Goal: Navigation & Orientation: Understand site structure

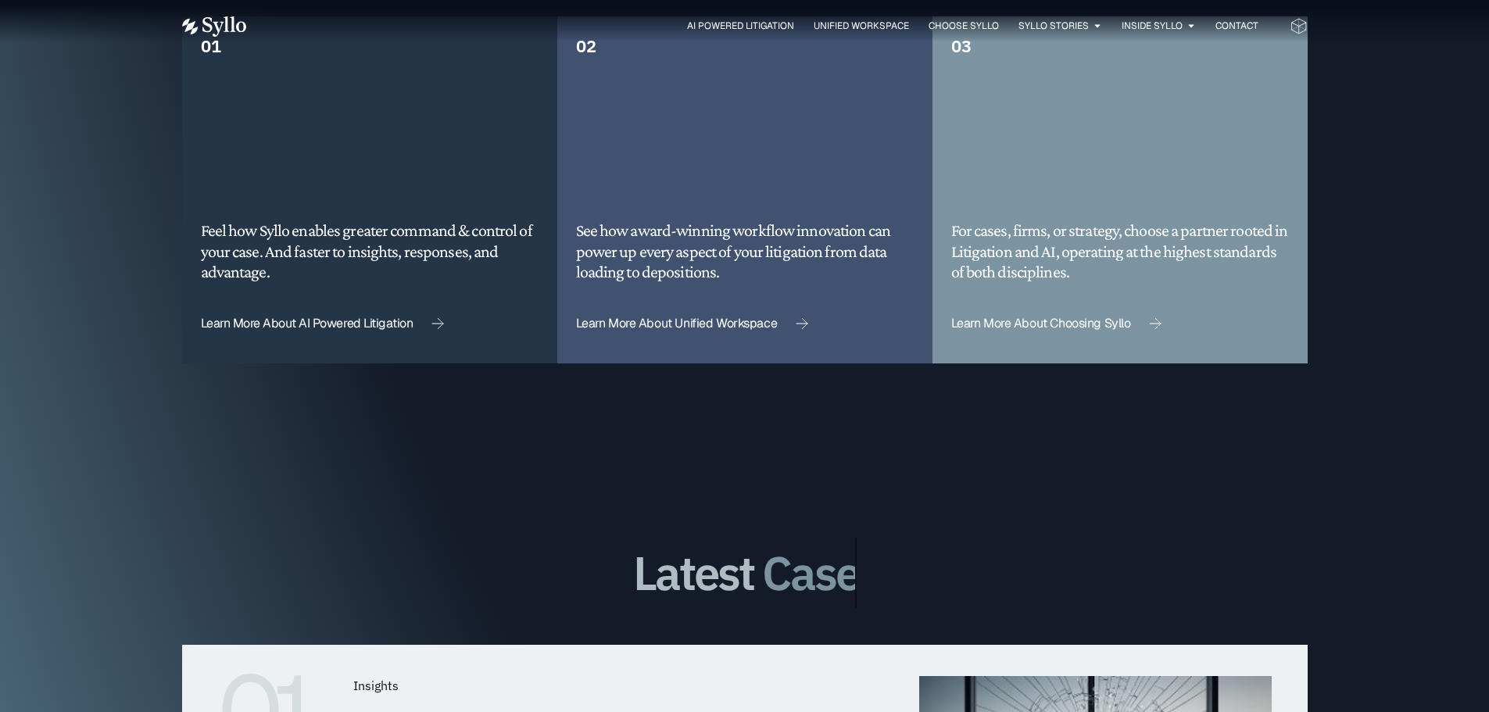
scroll to position [4131, 0]
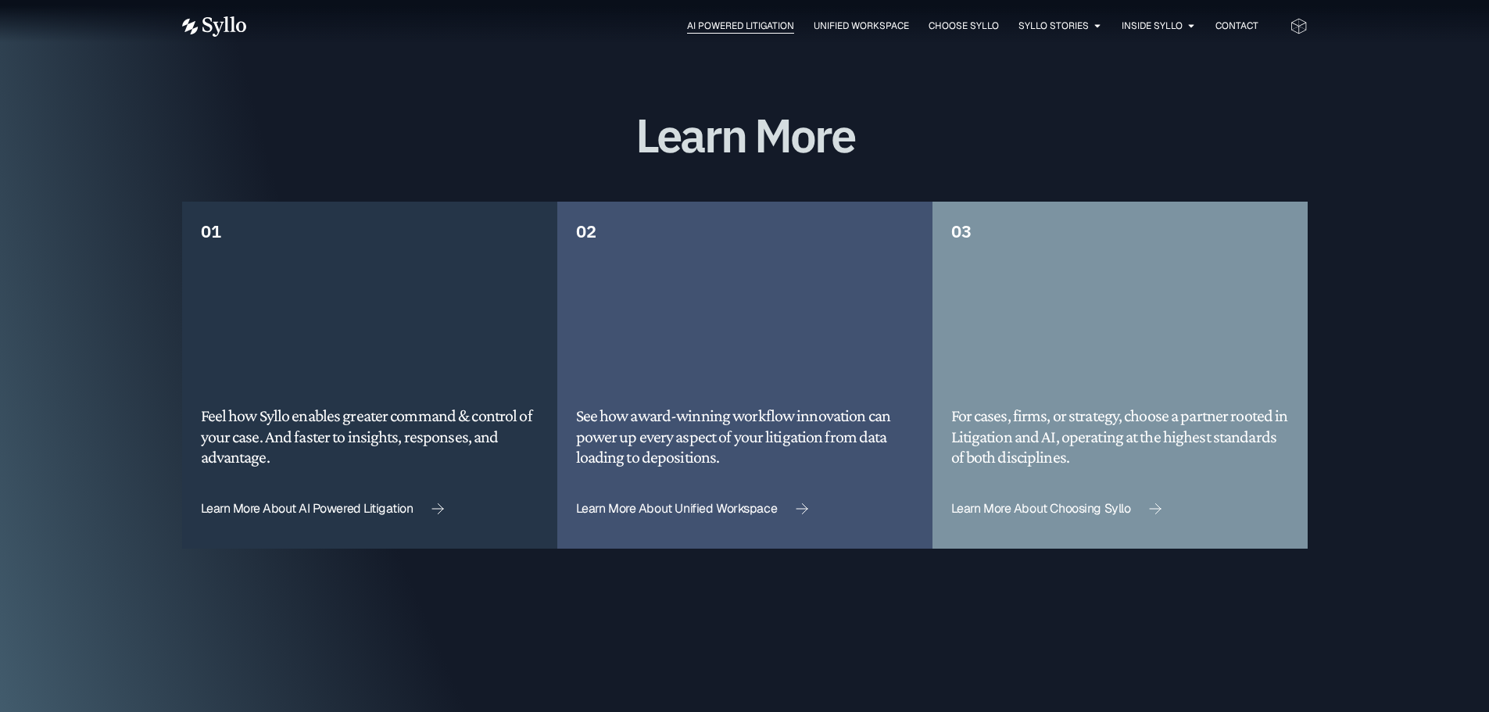
click at [736, 26] on span "AI Powered Litigation" at bounding box center [740, 26] width 107 height 14
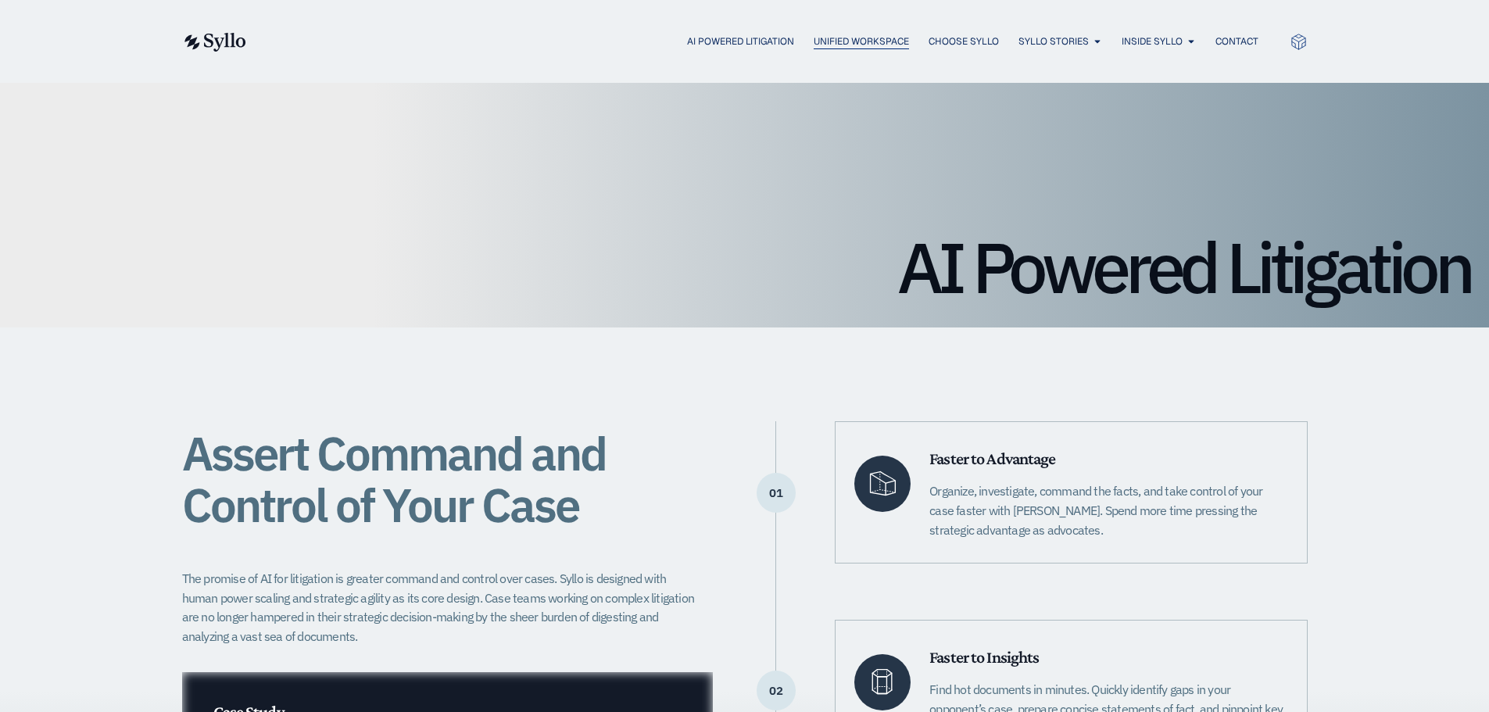
click at [856, 41] on span "Unified Workspace" at bounding box center [861, 41] width 95 height 14
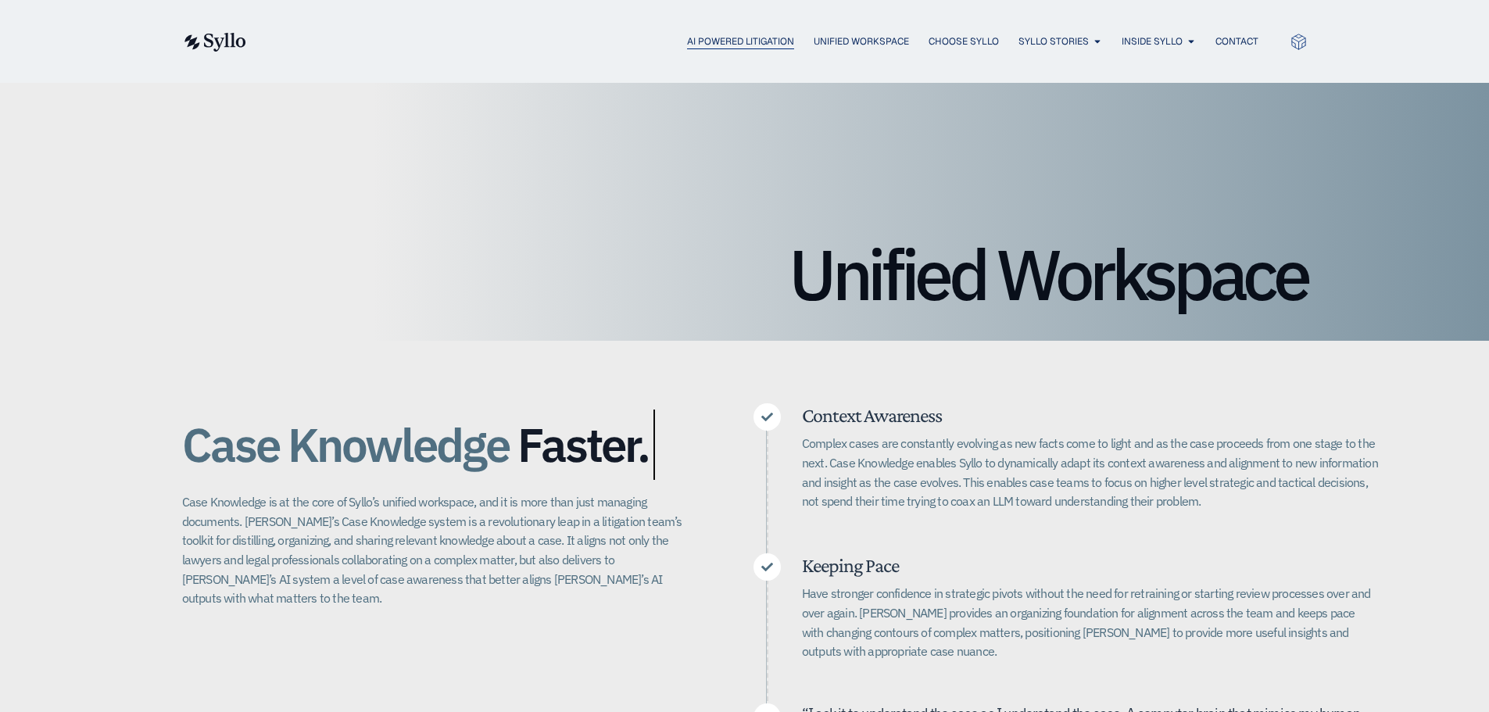
click at [716, 42] on span "AI Powered Litigation" at bounding box center [740, 41] width 107 height 14
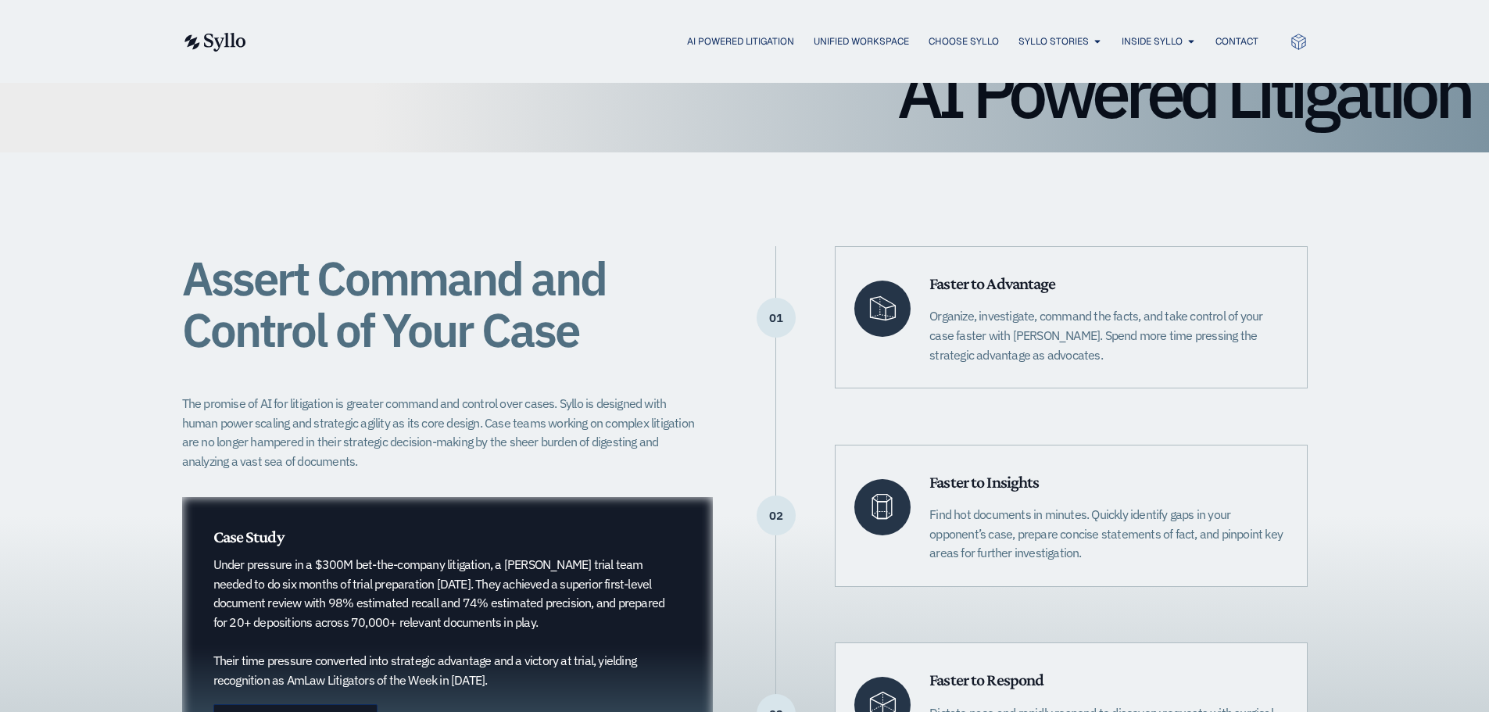
scroll to position [391, 0]
